Goal: Transaction & Acquisition: Purchase product/service

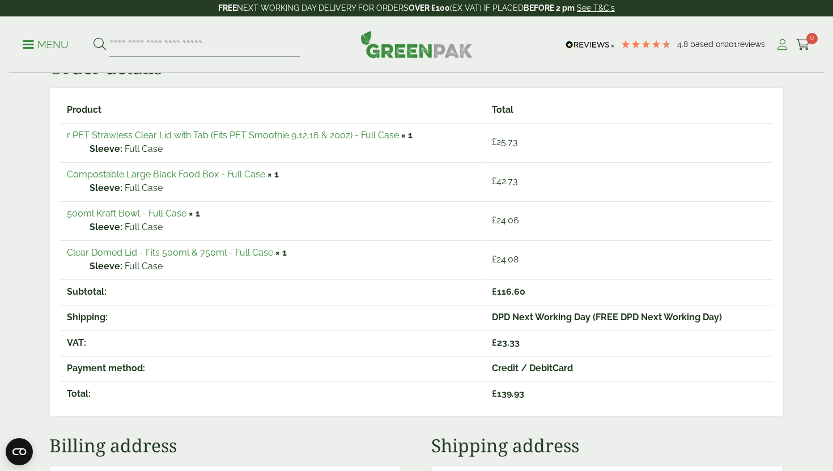
click at [784, 40] on icon at bounding box center [782, 44] width 14 height 11
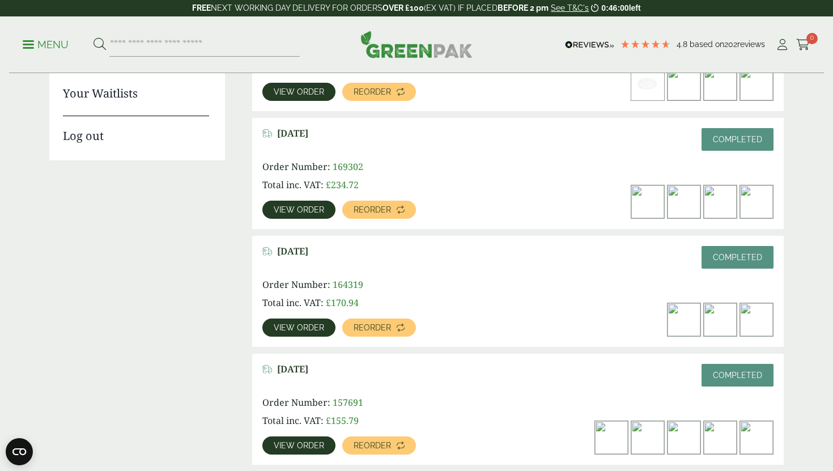
scroll to position [253, 0]
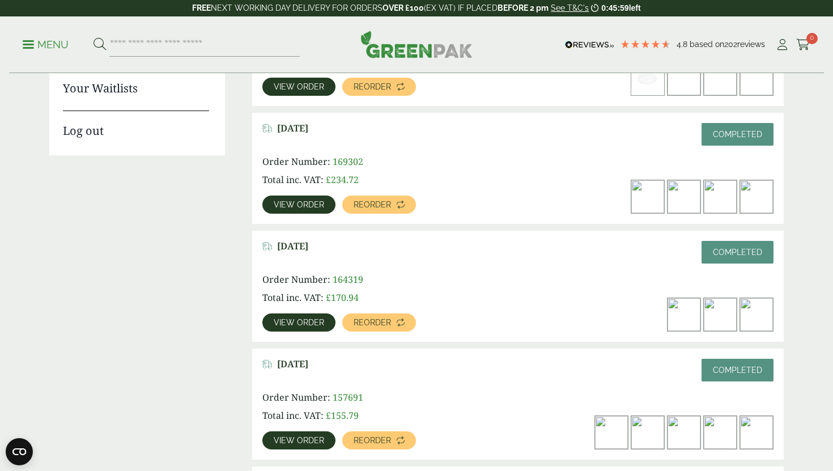
click at [717, 312] on img at bounding box center [720, 314] width 33 height 33
click at [313, 315] on link "View order" at bounding box center [298, 322] width 73 height 18
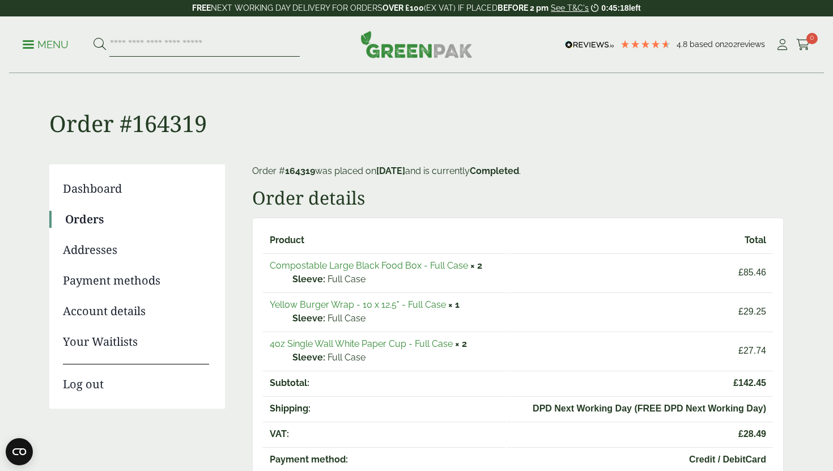
click at [237, 42] on input "search" at bounding box center [204, 45] width 190 height 24
paste input "********"
type input "********"
click at [94, 37] on button at bounding box center [100, 44] width 12 height 15
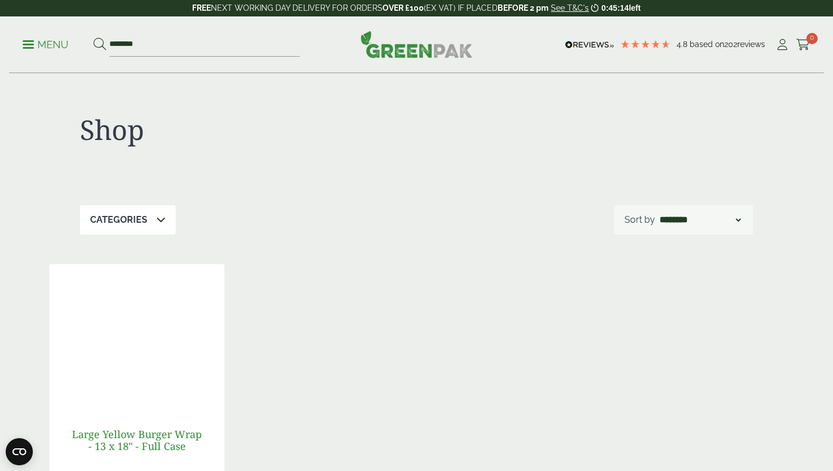
click at [158, 443] on link "Large Yellow Burger Wrap - 13 x 18" - Full Case" at bounding box center [137, 440] width 130 height 26
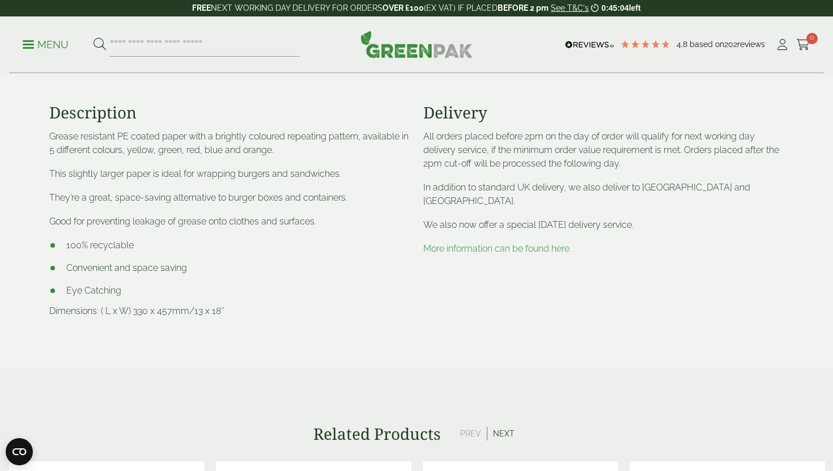
scroll to position [387, 0]
click at [283, 49] on input "search" at bounding box center [204, 45] width 190 height 24
paste input "********"
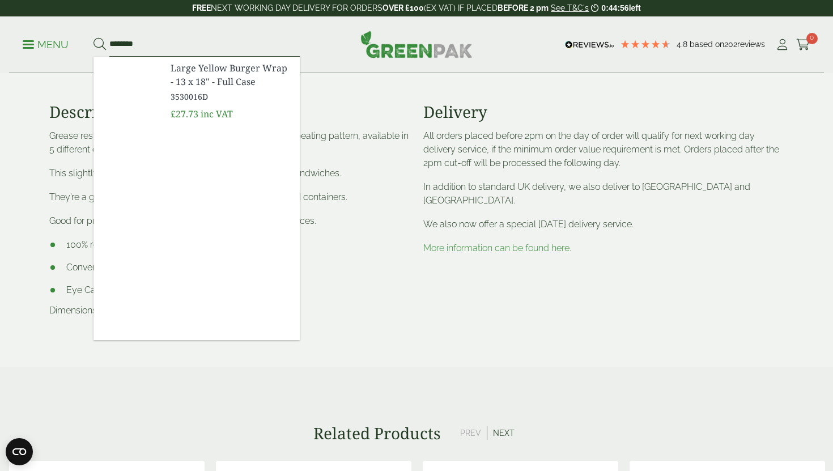
type input "********"
click at [487, 83] on div "Description Grease resistant PE coated paper with a brightly coloured repeating…" at bounding box center [417, 219] width 748 height 296
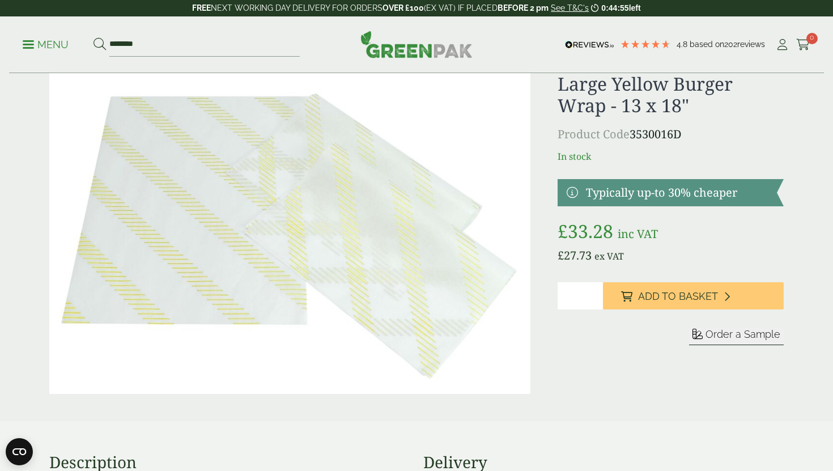
scroll to position [33, 0]
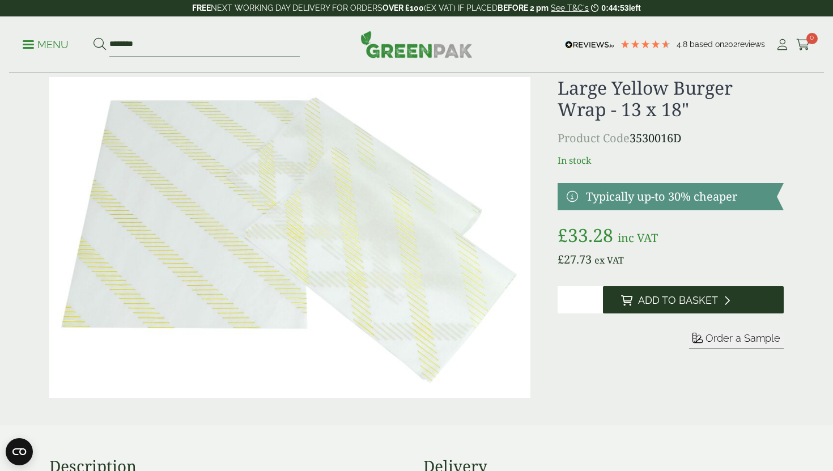
click at [668, 301] on span "Add to Basket" at bounding box center [678, 300] width 80 height 12
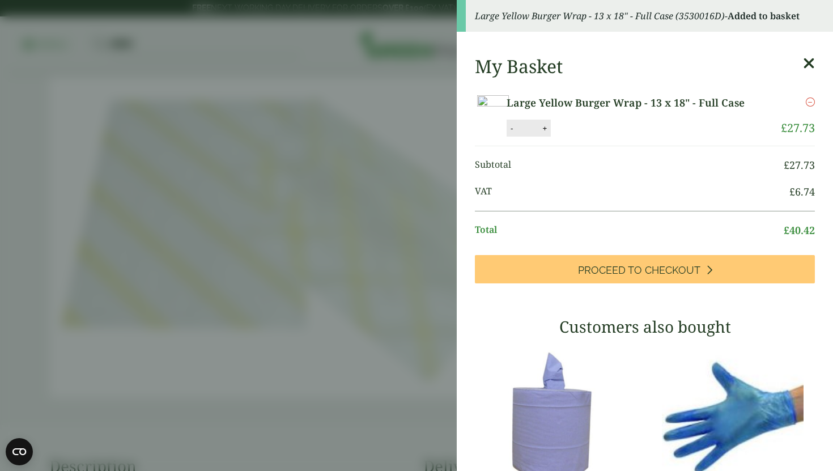
click at [810, 65] on icon at bounding box center [809, 64] width 12 height 16
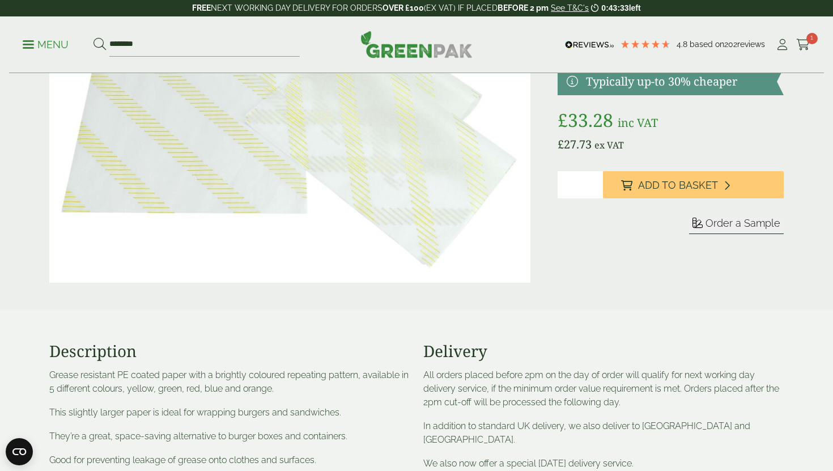
scroll to position [0, 0]
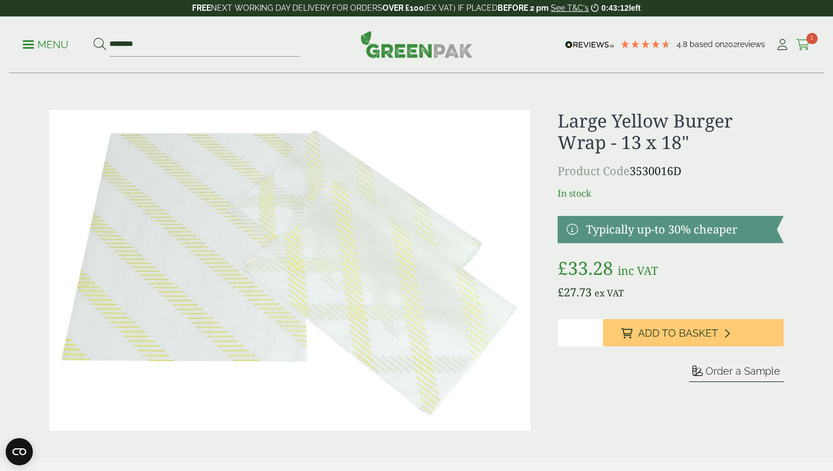
click at [804, 43] on icon at bounding box center [803, 44] width 14 height 11
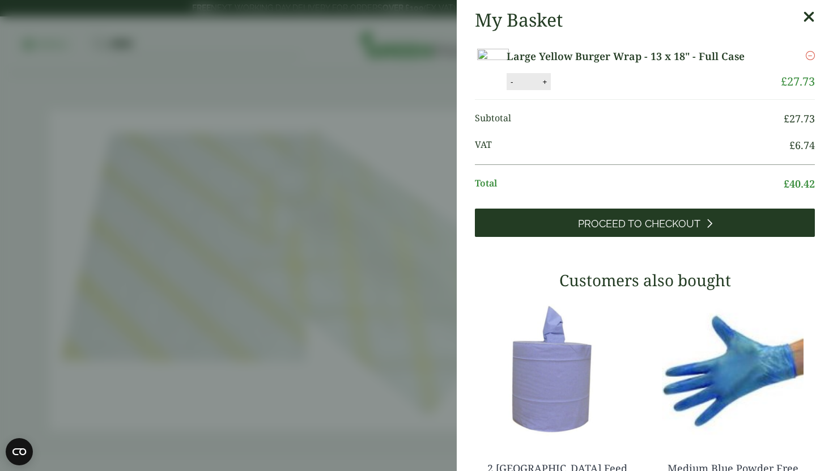
click at [651, 230] on span "Proceed to Checkout" at bounding box center [639, 224] width 122 height 12
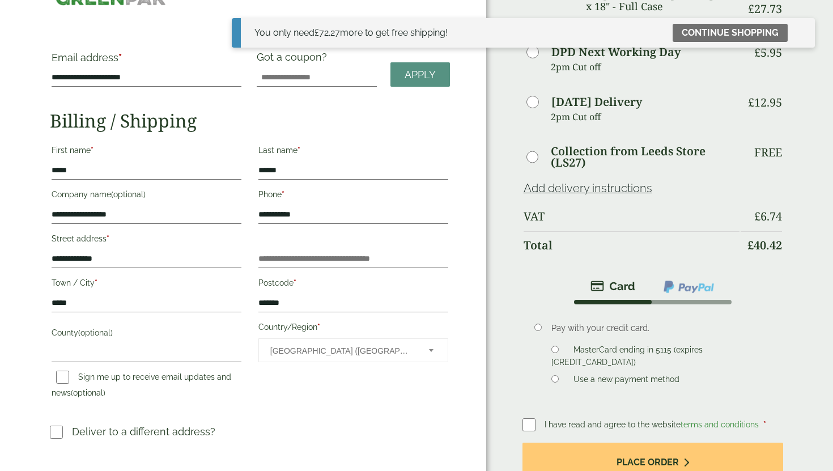
scroll to position [57, 0]
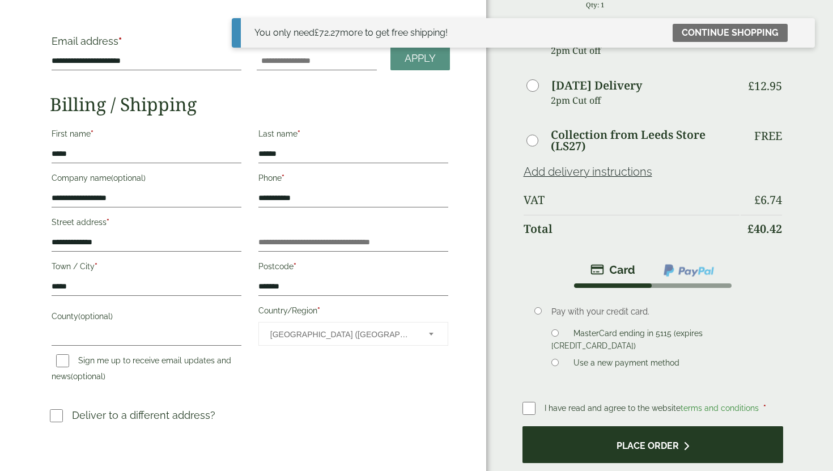
click at [573, 450] on button "Place order" at bounding box center [652, 444] width 261 height 37
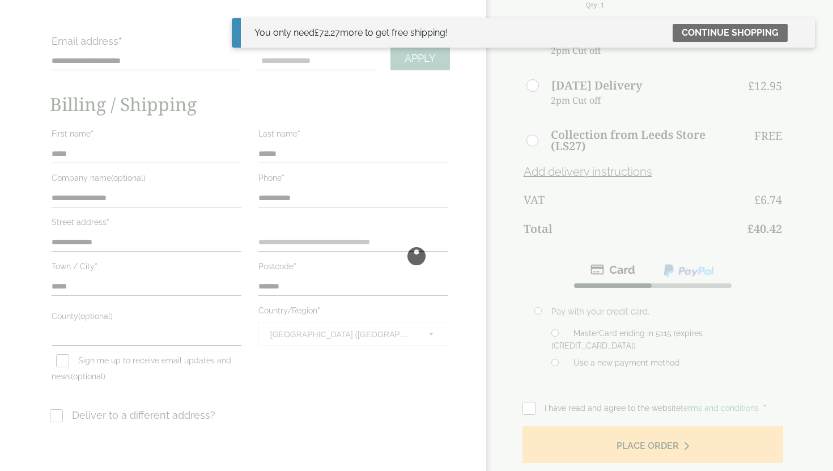
scroll to position [0, 0]
